Goal: Task Accomplishment & Management: Use online tool/utility

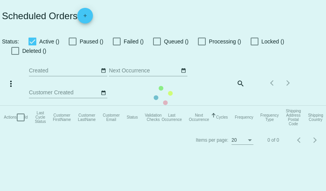
checkbox input "true"
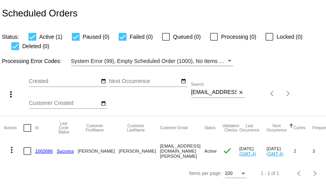
click at [227, 92] on input "ekalmes@mail.bradley.edu" at bounding box center [214, 92] width 46 height 6
paste input "autumnlover@charter.net"
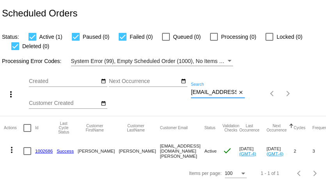
scroll to position [0, 14]
type input "autumnlover@charter.net"
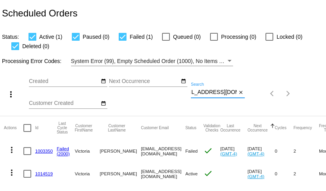
scroll to position [0, 0]
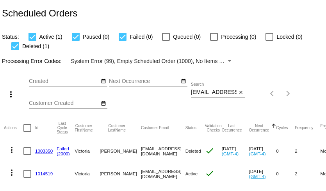
click at [205, 91] on input "autumnlover@charter.net" at bounding box center [214, 92] width 46 height 6
paste input "milavasko@gmail.com"
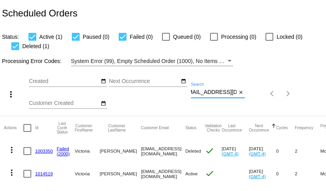
type input "milavasko@gmail.com"
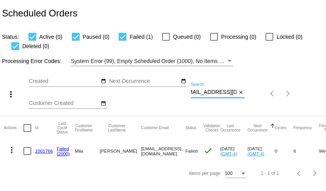
click at [12, 150] on mat-icon "more_vert" at bounding box center [11, 149] width 9 height 9
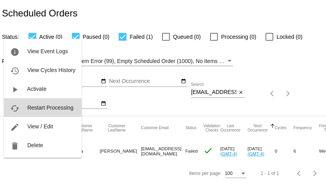
click at [21, 111] on button "cached Restart Processing" at bounding box center [43, 107] width 78 height 19
